Goal: Task Accomplishment & Management: Manage account settings

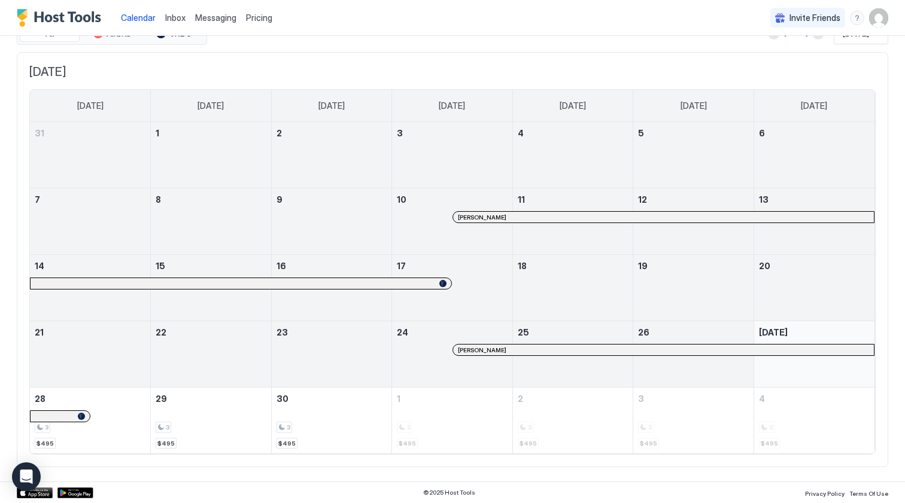
scroll to position [55, 0]
click at [514, 351] on div at bounding box center [514, 351] width 10 height 10
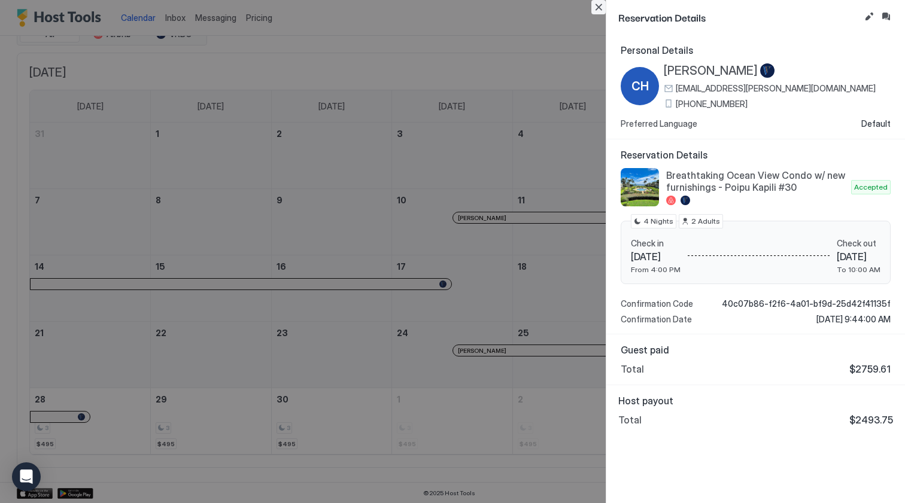
click at [605, 9] on button "Close" at bounding box center [598, 7] width 14 height 14
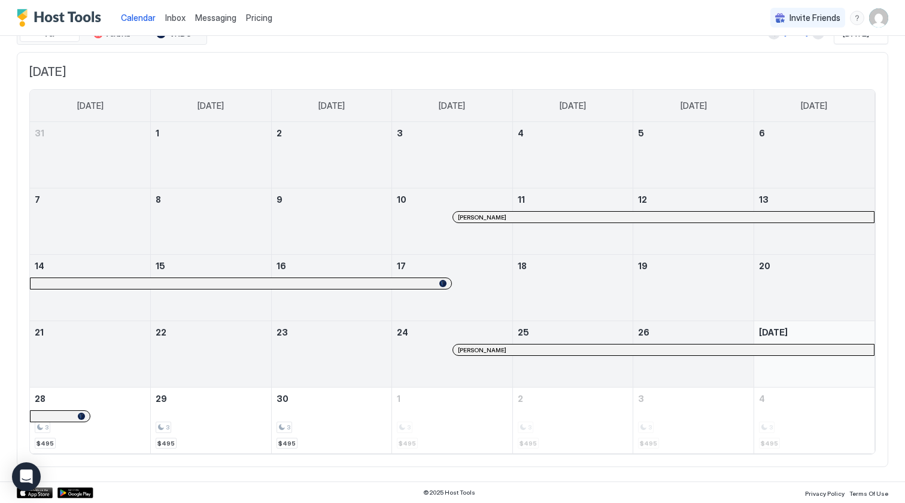
scroll to position [55, 0]
click at [54, 416] on div at bounding box center [55, 417] width 10 height 10
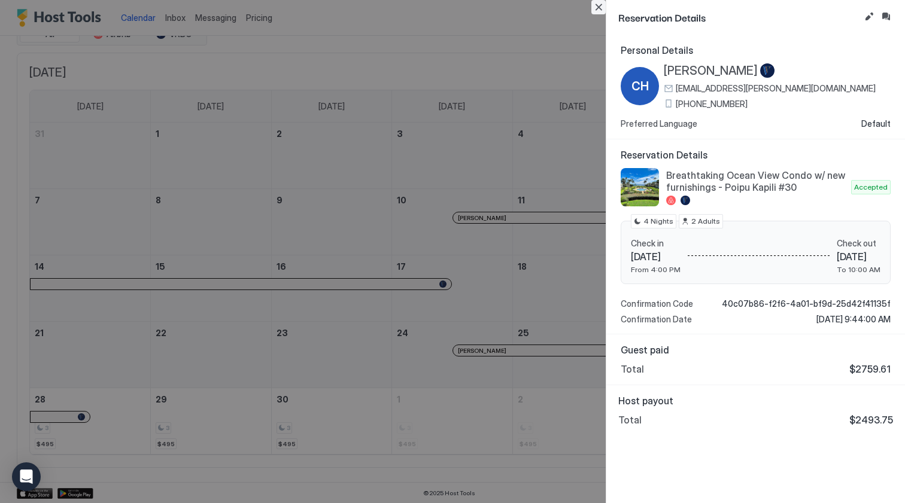
click at [597, 7] on button "Close" at bounding box center [598, 7] width 14 height 14
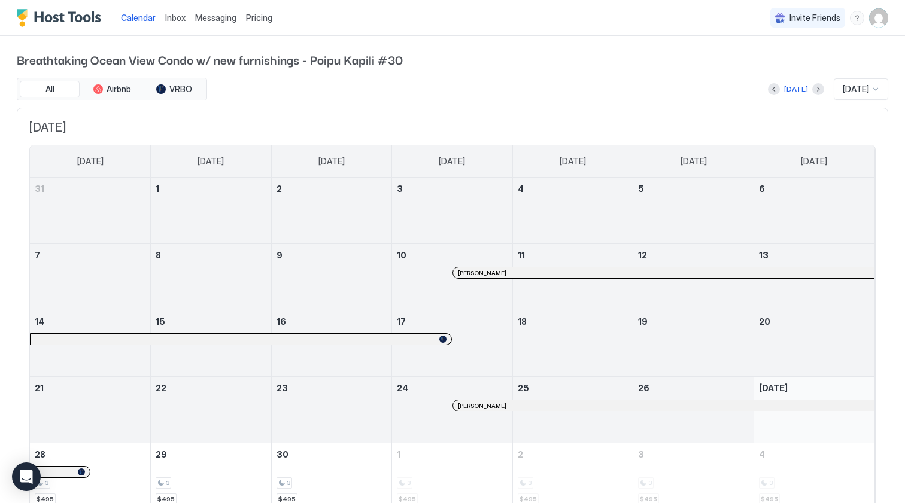
scroll to position [0, 0]
click at [183, 94] on button "VRBO" at bounding box center [174, 89] width 60 height 17
click at [117, 83] on button "Airbnb" at bounding box center [112, 89] width 60 height 17
click at [60, 90] on button "All" at bounding box center [50, 89] width 60 height 17
click at [812, 90] on button "Next month" at bounding box center [818, 89] width 12 height 12
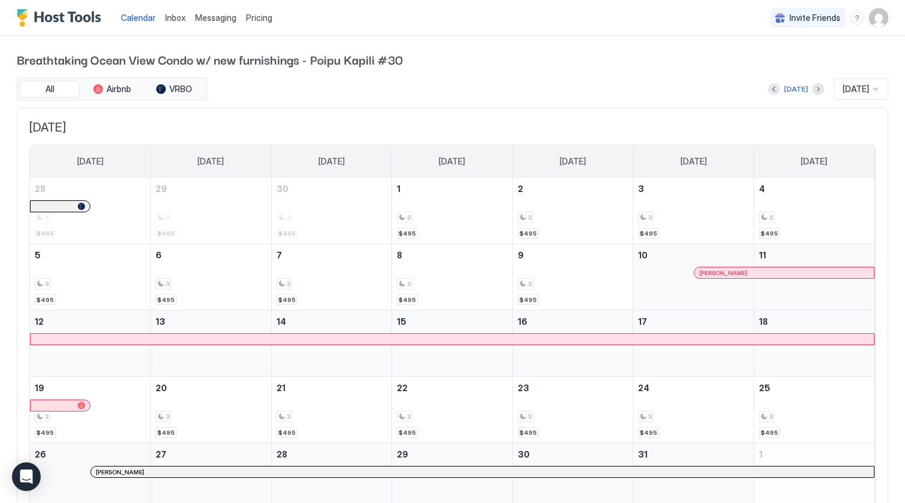
click at [629, 93] on div "Today Oct 2025" at bounding box center [548, 89] width 679 height 22
click at [880, 23] on img "User profile" at bounding box center [878, 17] width 19 height 19
click at [828, 70] on div "Settings" at bounding box center [811, 67] width 152 height 21
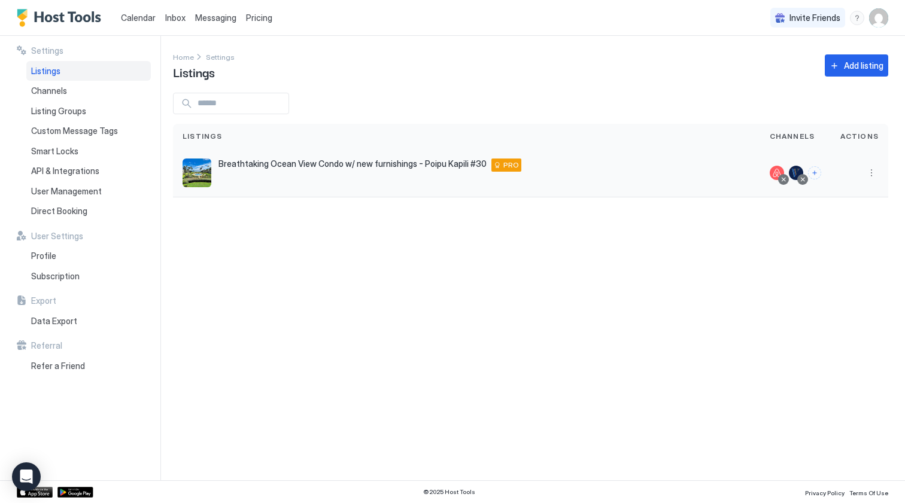
click at [600, 180] on div "Breathtaking Ocean View Condo w/ new furnishings - Poipu Kapili #30 2221 Kapili…" at bounding box center [467, 173] width 568 height 29
click at [869, 173] on button "More options" at bounding box center [871, 173] width 14 height 14
click at [720, 172] on div at bounding box center [452, 251] width 905 height 503
click at [863, 166] on div at bounding box center [859, 173] width 38 height 14
click at [877, 172] on button "More options" at bounding box center [871, 173] width 14 height 14
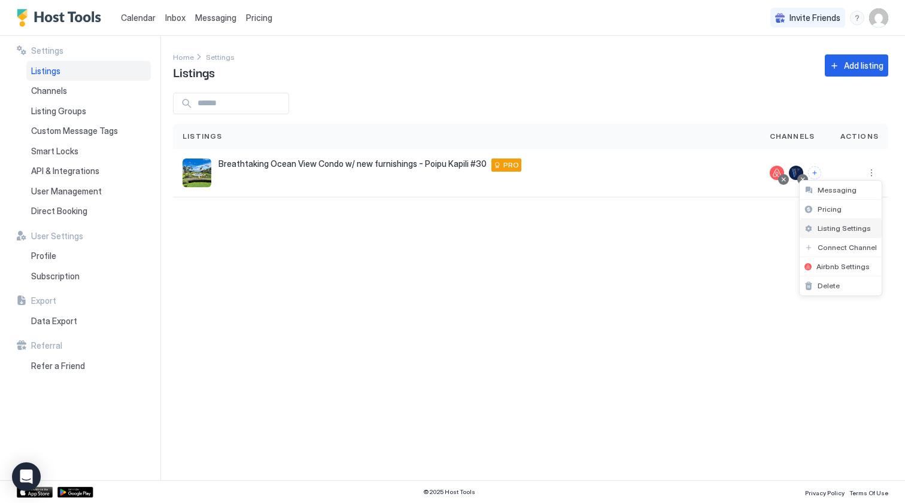
click at [857, 227] on span "Listing Settings" at bounding box center [843, 228] width 53 height 9
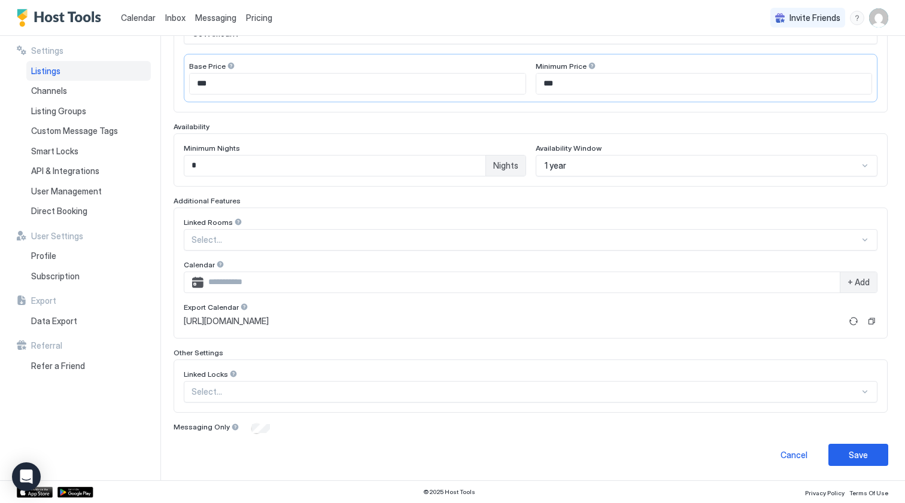
scroll to position [239, 0]
click at [588, 324] on link "https://app.hosttools.com/ical/c1dbbfd2ef7413fb53b2d115214a3e20faf22a78" at bounding box center [513, 322] width 658 height 11
click at [855, 325] on button "Refresh" at bounding box center [853, 322] width 14 height 14
click at [853, 318] on button "Refresh" at bounding box center [853, 322] width 14 height 14
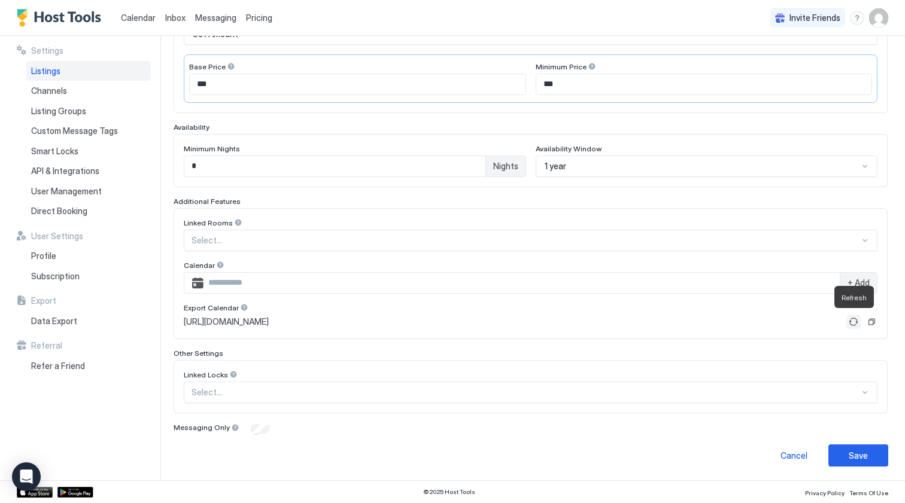
click at [853, 318] on button "Refresh" at bounding box center [853, 322] width 14 height 14
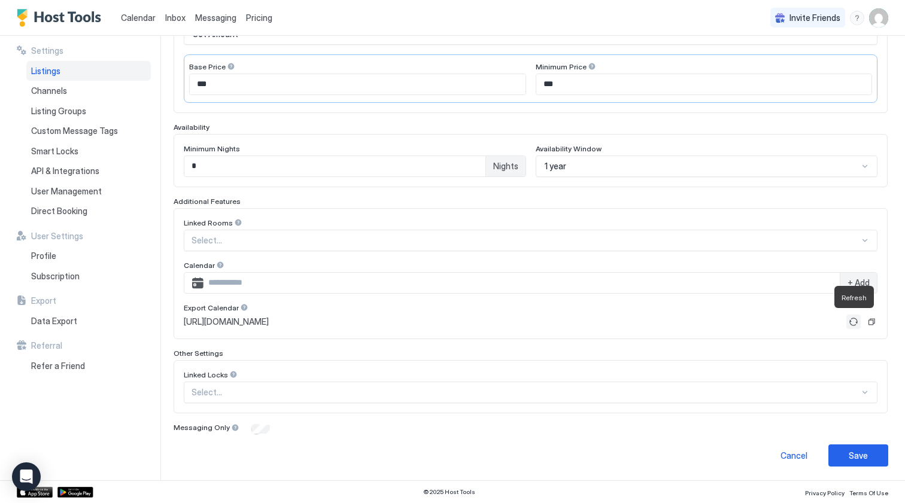
click at [853, 318] on button "Refresh" at bounding box center [853, 322] width 14 height 14
click at [838, 281] on input "Input Field" at bounding box center [521, 283] width 636 height 20
click at [844, 282] on div "+ Add" at bounding box center [858, 283] width 37 height 20
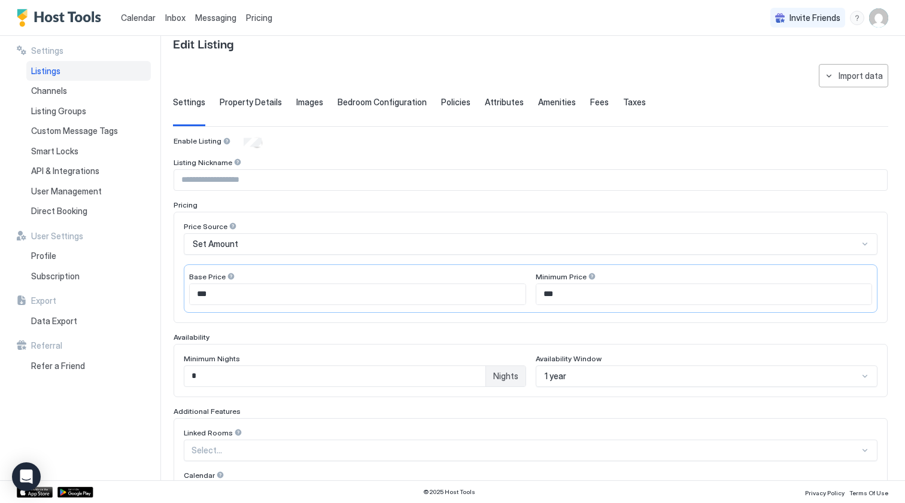
scroll to position [26, 0]
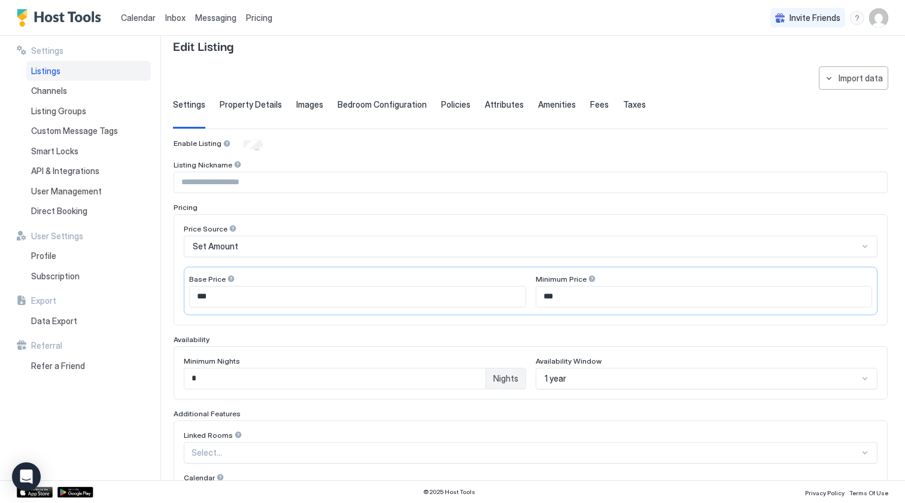
click at [261, 99] on div "**********" at bounding box center [530, 377] width 715 height 623
click at [513, 107] on div "Settings Property Details Images Bedroom Configuration Policies Attributes Amen…" at bounding box center [530, 113] width 715 height 29
click at [497, 104] on span "Attributes" at bounding box center [504, 104] width 39 height 11
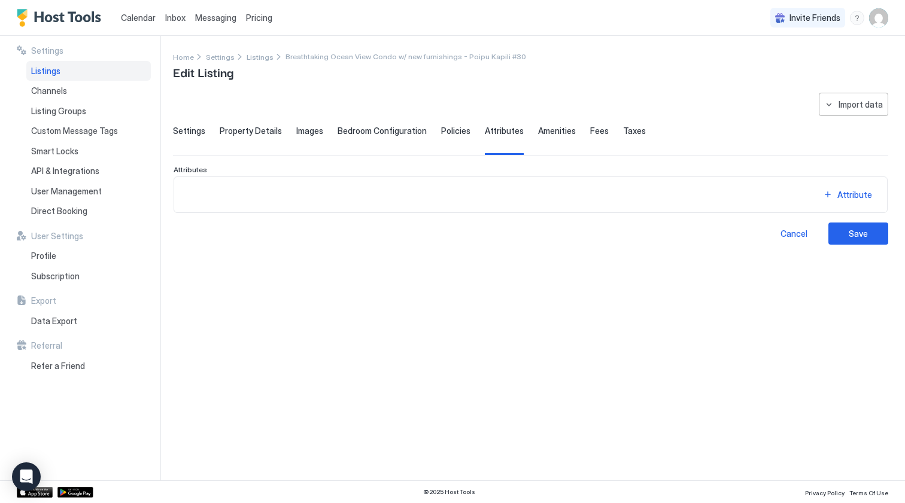
click at [590, 127] on span "Fees" at bounding box center [599, 131] width 19 height 11
click at [627, 131] on span "Taxes" at bounding box center [634, 131] width 23 height 11
click at [188, 133] on span "Settings" at bounding box center [189, 131] width 32 height 11
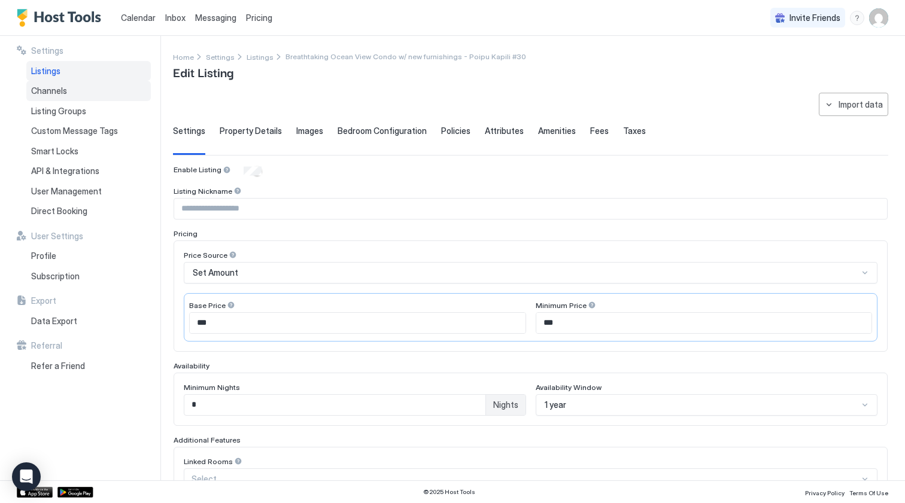
click at [74, 89] on div "Channels" at bounding box center [88, 91] width 124 height 20
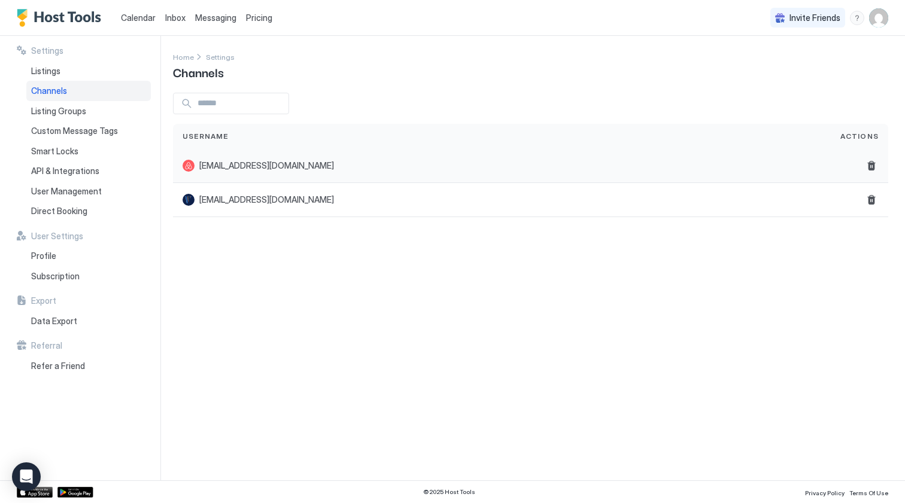
click at [433, 172] on div "poipukapili30@gmail.com" at bounding box center [502, 166] width 658 height 34
click at [243, 165] on span "poipukapili30@gmail.com" at bounding box center [266, 165] width 135 height 11
click at [239, 190] on div "sinhameg@gmail.com" at bounding box center [502, 200] width 658 height 34
click at [239, 203] on span "sinhameg@gmail.com" at bounding box center [266, 199] width 135 height 11
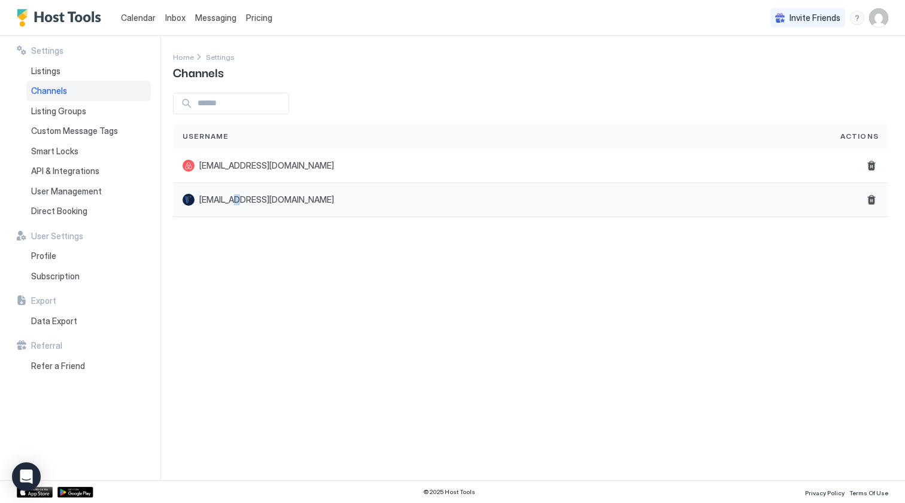
click at [239, 202] on span "sinhameg@gmail.com" at bounding box center [266, 199] width 135 height 11
click at [265, 247] on div "Settings Home Settings Channels Username Actions poipukapili30@gmail.com sinham…" at bounding box center [539, 258] width 732 height 445
click at [175, 19] on span "Inbox" at bounding box center [175, 18] width 20 height 10
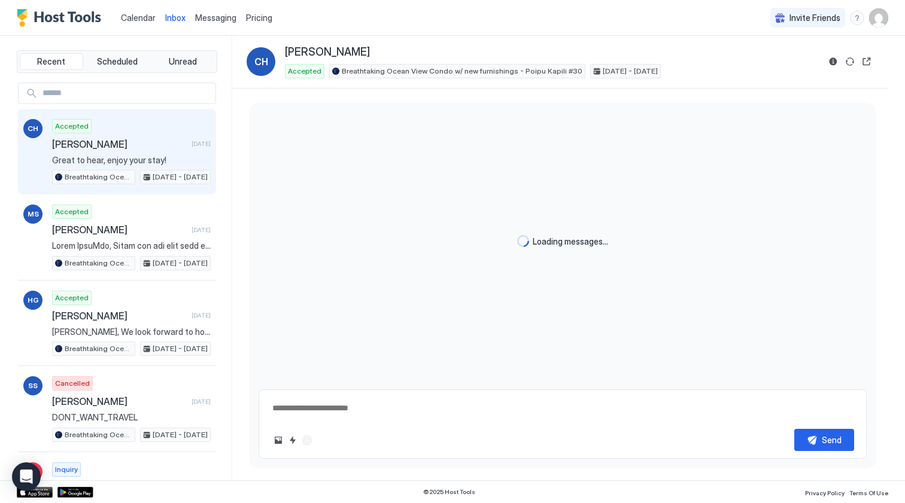
type textarea "*"
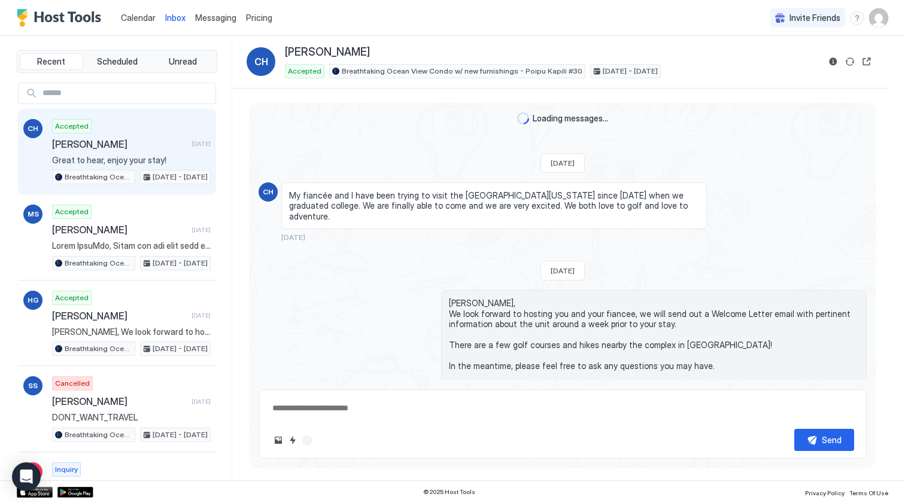
scroll to position [1110, 0]
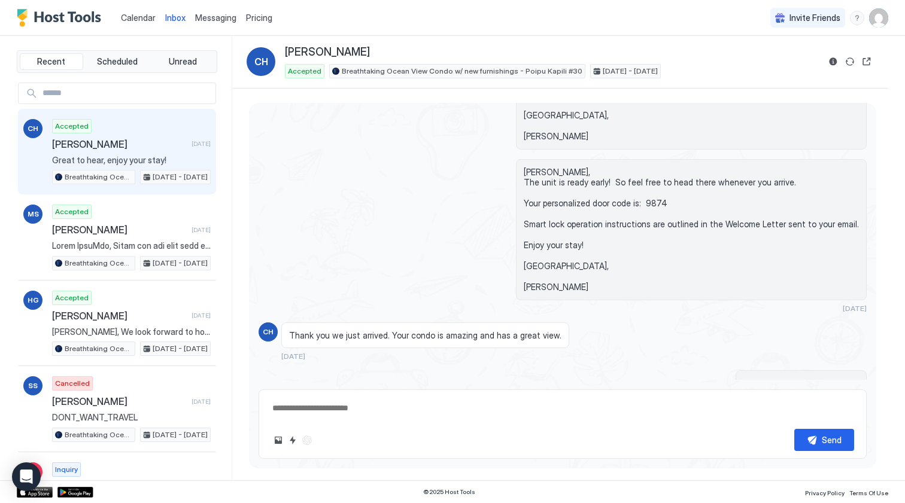
click at [144, 17] on span "Calendar" at bounding box center [138, 18] width 35 height 10
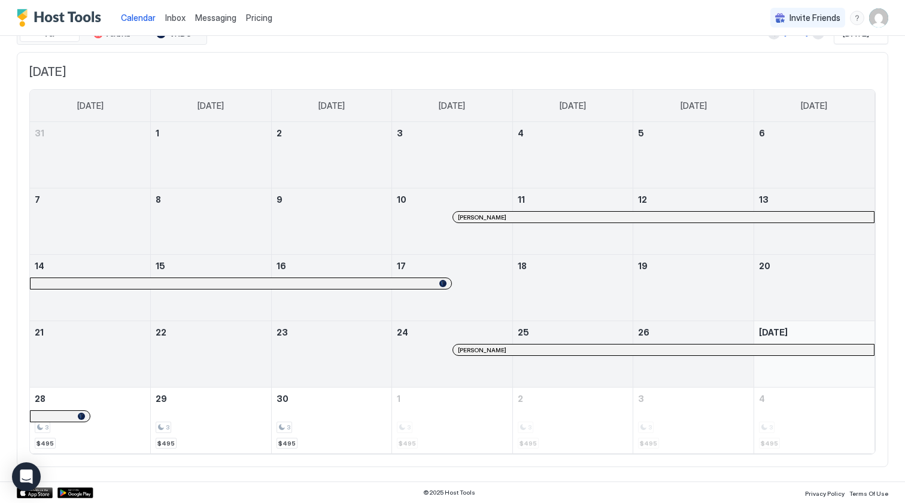
scroll to position [55, 0]
